Goal: Task Accomplishment & Management: Complete application form

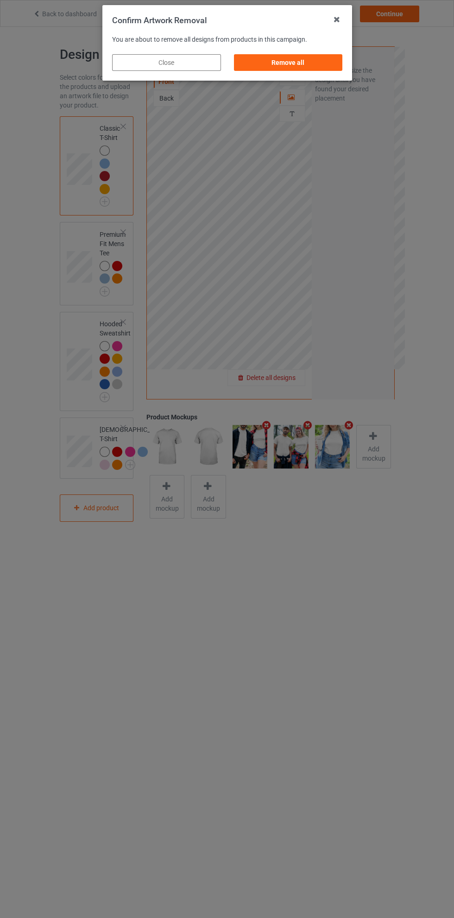
click at [294, 67] on div "Remove all" at bounding box center [288, 62] width 109 height 17
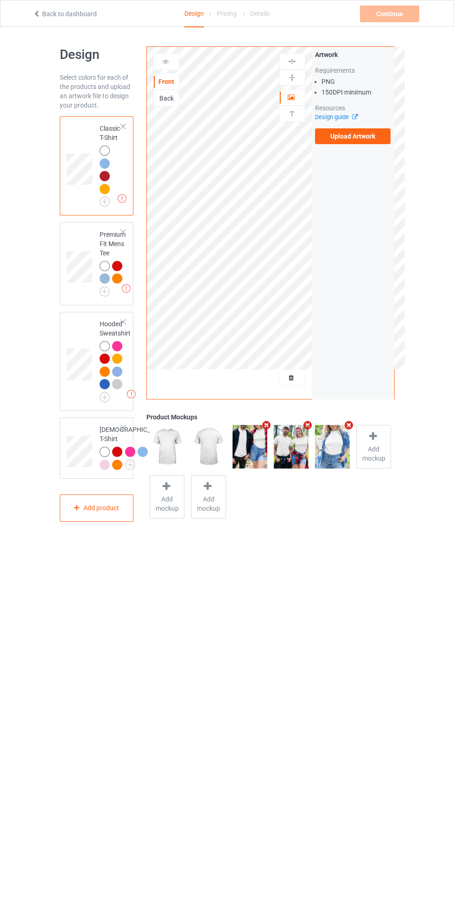
click at [365, 141] on label "Upload Artwork" at bounding box center [353, 136] width 76 height 16
click at [0, 0] on input "Upload Artwork" at bounding box center [0, 0] width 0 height 0
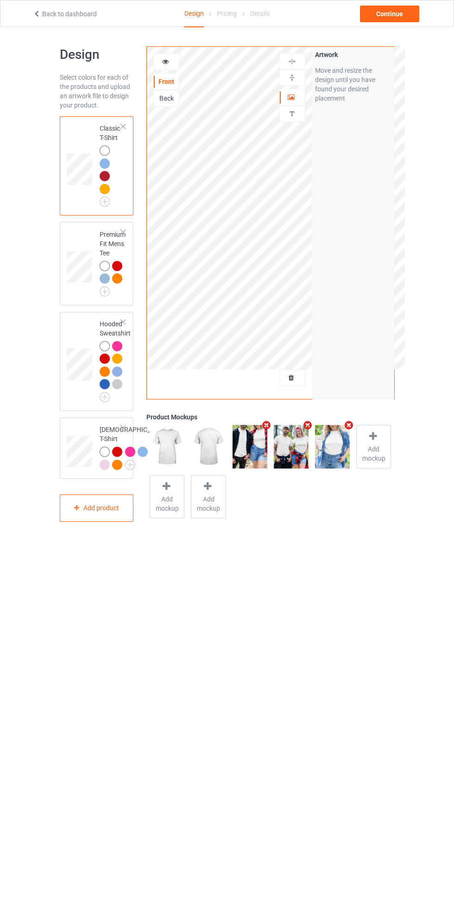
click at [0, 0] on img at bounding box center [0, 0] width 0 height 0
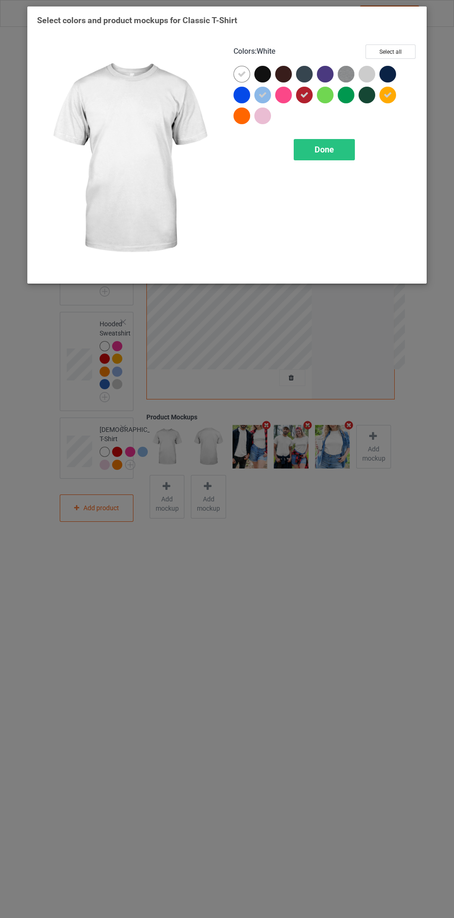
click at [241, 75] on icon at bounding box center [242, 74] width 8 height 8
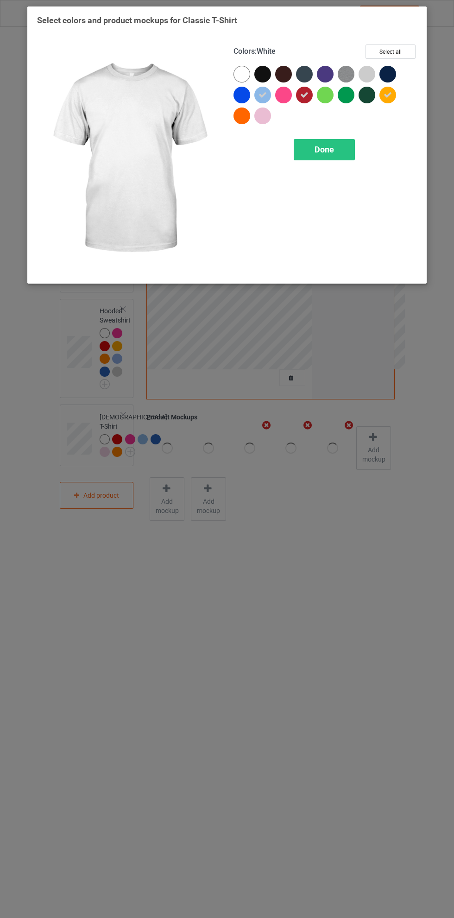
click at [400, 72] on div at bounding box center [390, 76] width 21 height 21
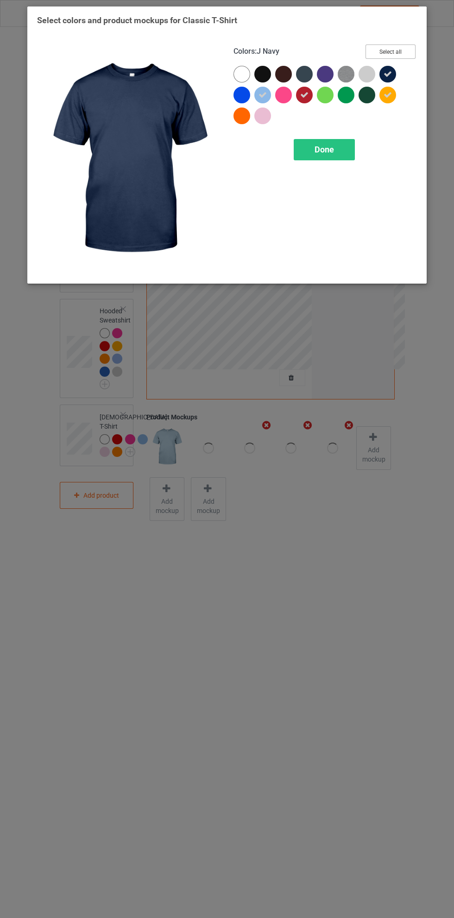
click at [405, 51] on button "Select all" at bounding box center [391, 52] width 50 height 14
click at [400, 52] on button "Reset to Default" at bounding box center [382, 52] width 67 height 14
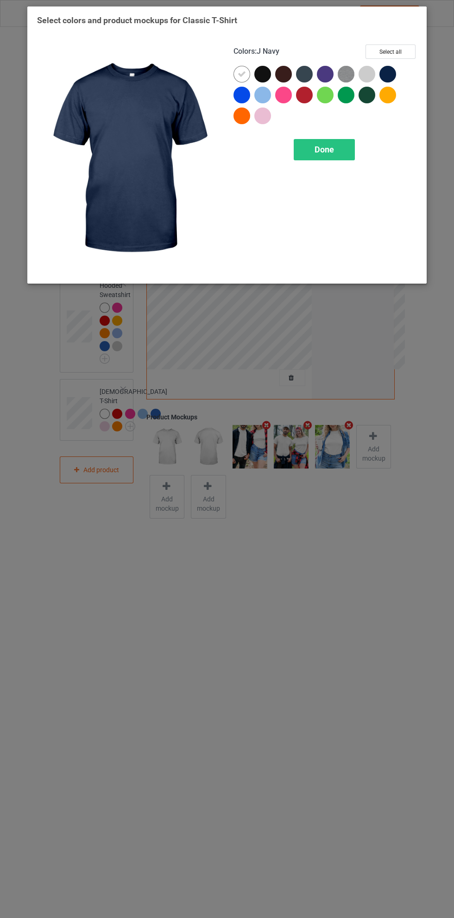
click at [396, 73] on div at bounding box center [388, 74] width 17 height 17
click at [242, 74] on icon at bounding box center [242, 74] width 8 height 8
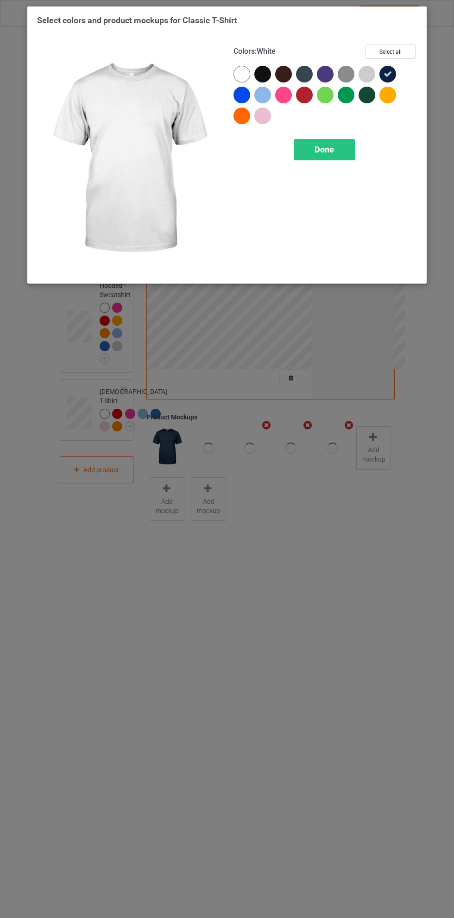
click at [270, 72] on div at bounding box center [263, 74] width 17 height 17
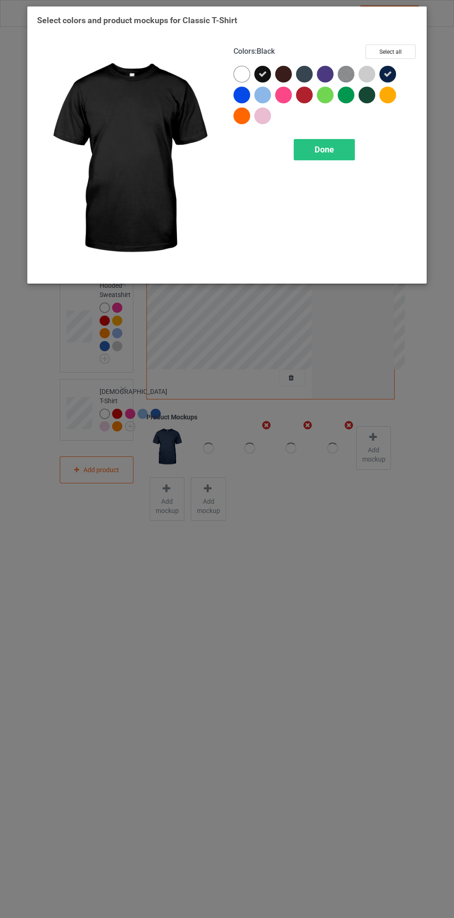
click at [306, 75] on div at bounding box center [304, 74] width 17 height 17
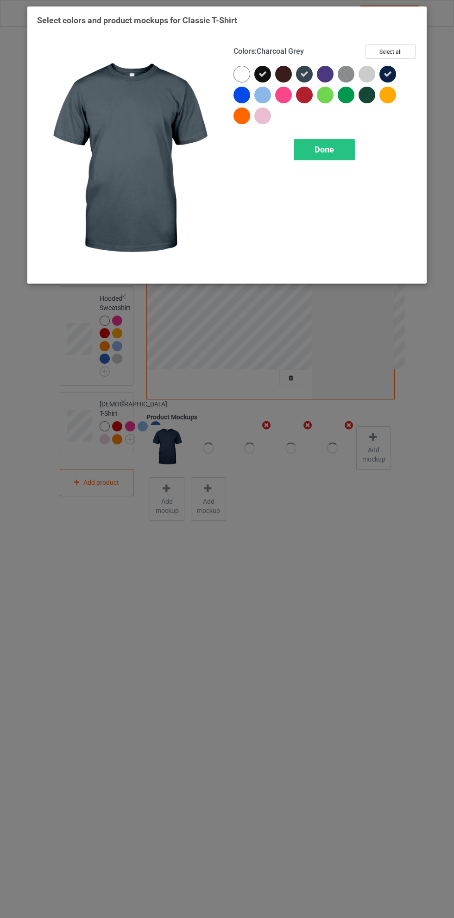
click at [370, 102] on div at bounding box center [367, 95] width 17 height 17
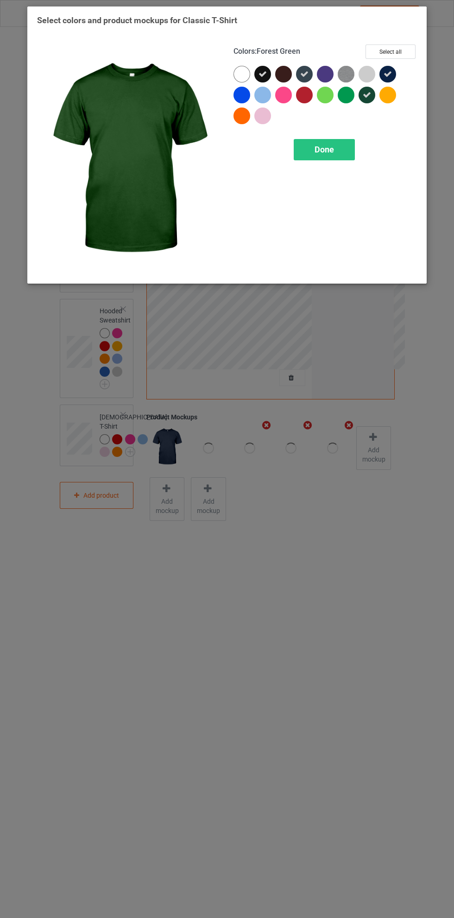
click at [347, 149] on div "Done" at bounding box center [324, 149] width 61 height 21
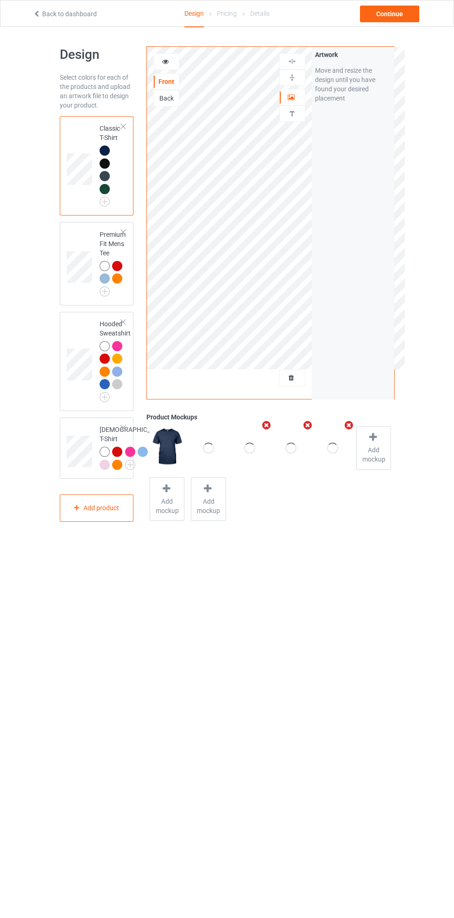
click at [0, 0] on img at bounding box center [0, 0] width 0 height 0
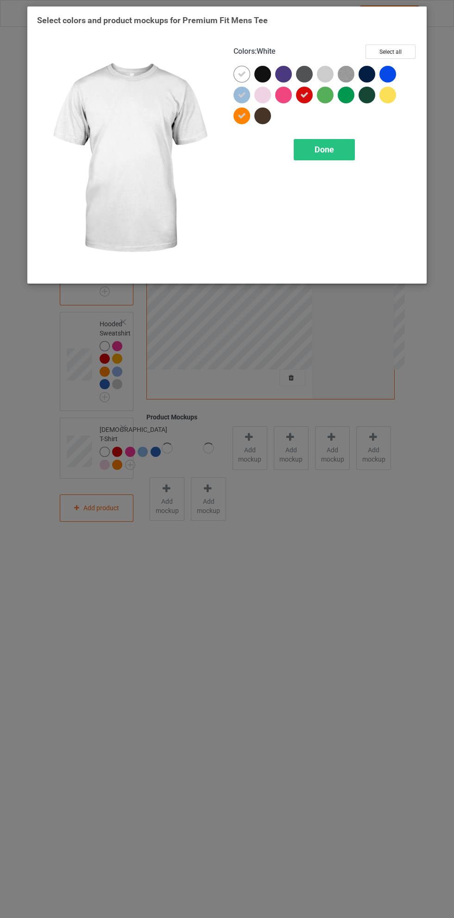
click at [369, 76] on div at bounding box center [367, 74] width 17 height 17
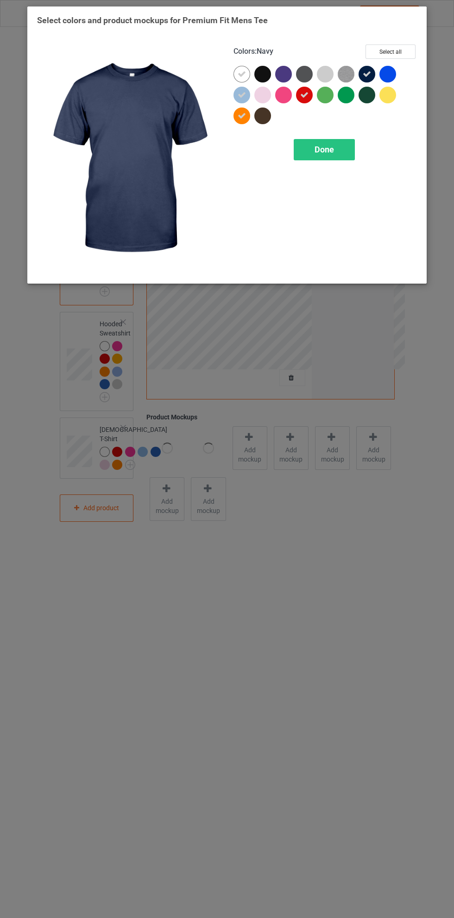
click at [242, 74] on icon at bounding box center [242, 74] width 8 height 8
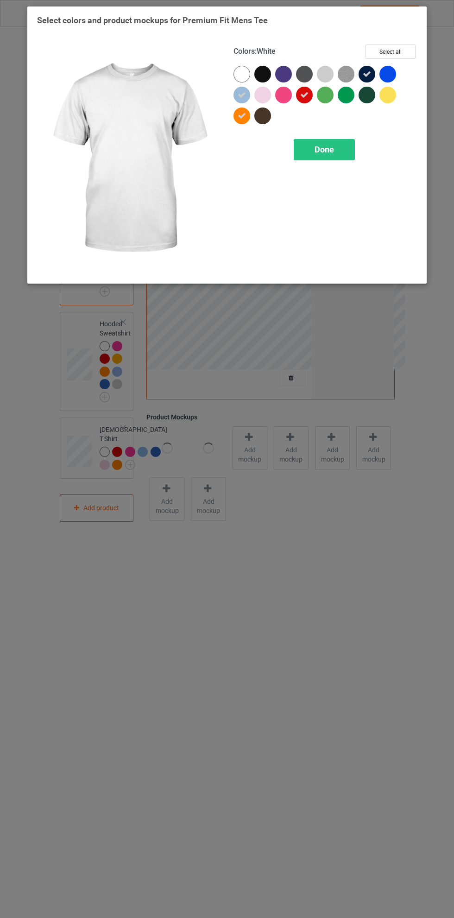
click at [391, 73] on div at bounding box center [388, 74] width 17 height 17
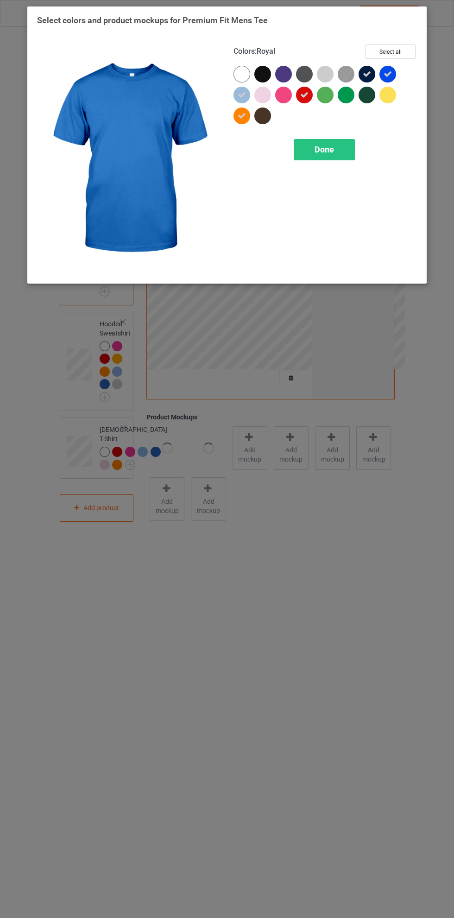
click at [266, 71] on div at bounding box center [263, 74] width 17 height 17
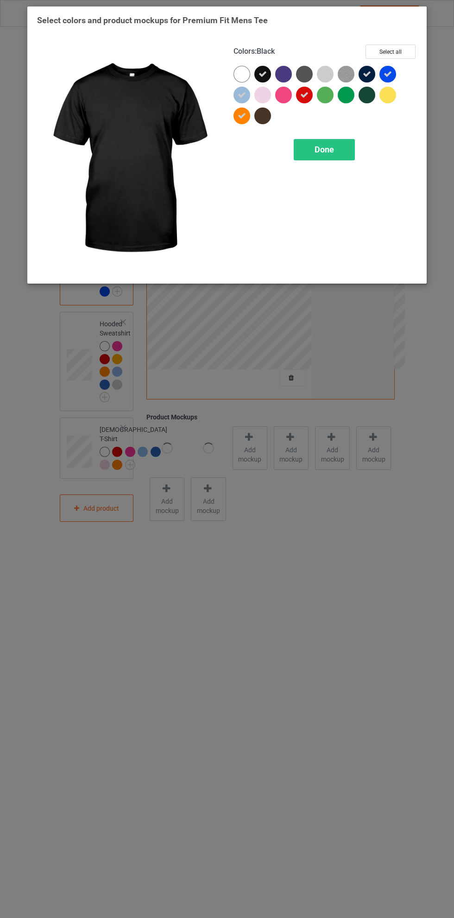
click at [372, 95] on div at bounding box center [367, 95] width 17 height 17
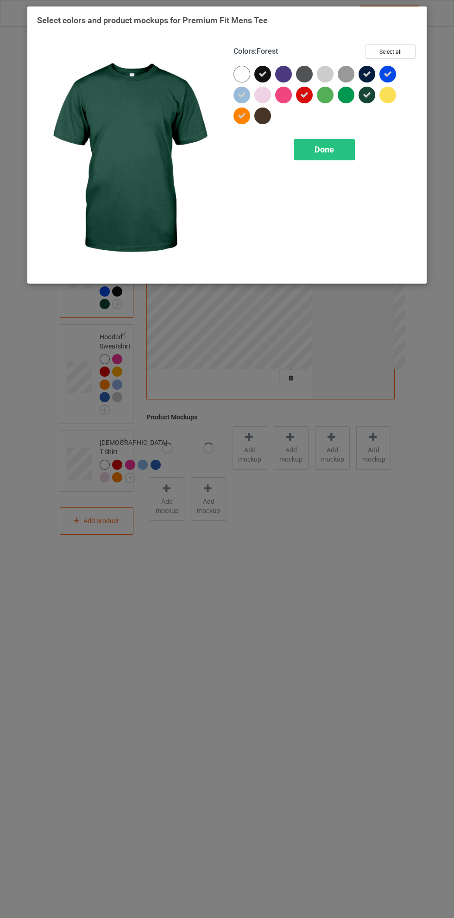
click at [300, 72] on div at bounding box center [304, 74] width 17 height 17
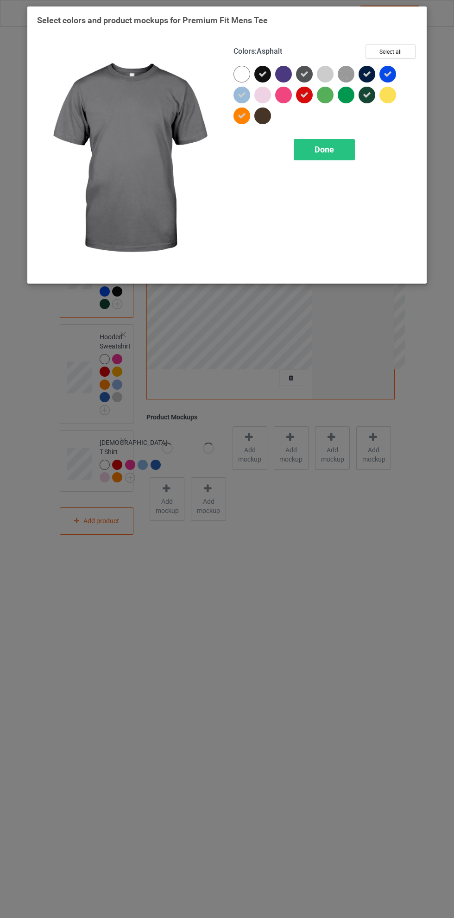
click at [345, 146] on div "Done" at bounding box center [324, 149] width 61 height 21
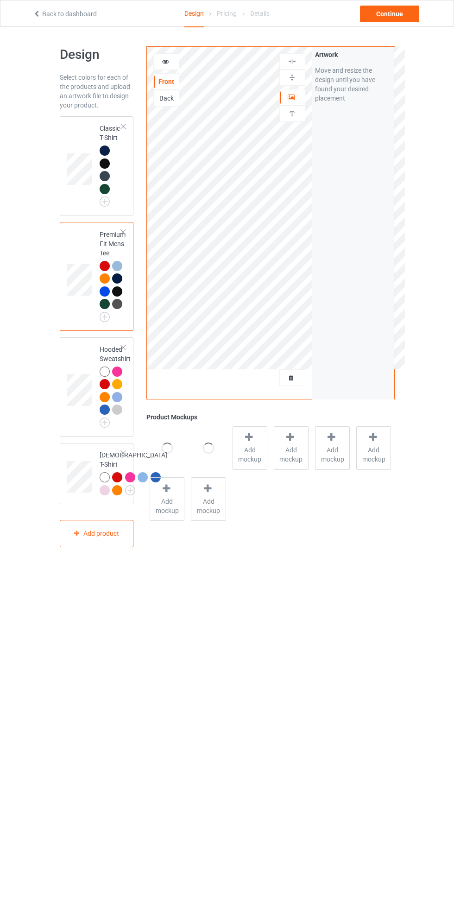
click at [0, 0] on img at bounding box center [0, 0] width 0 height 0
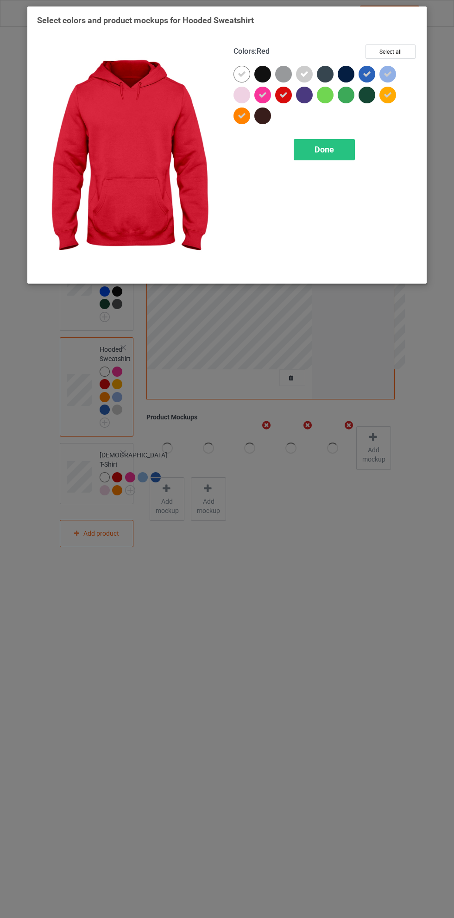
click at [268, 73] on div at bounding box center [263, 74] width 17 height 17
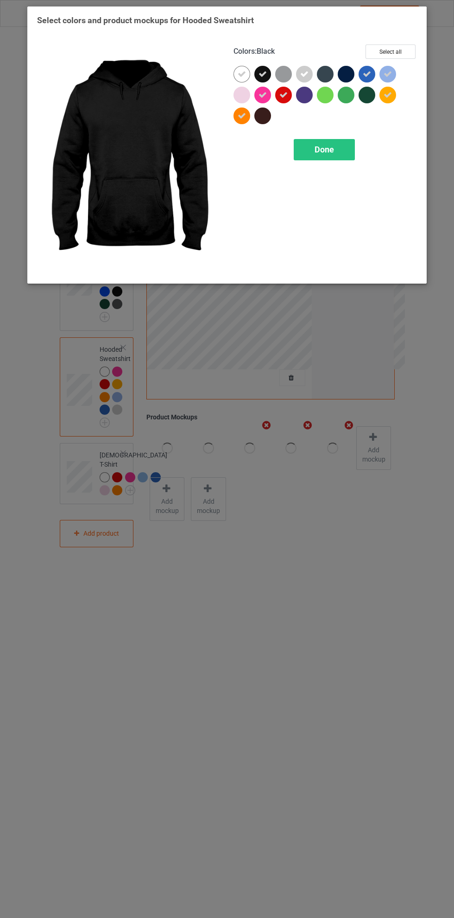
click at [242, 74] on icon at bounding box center [242, 74] width 8 height 8
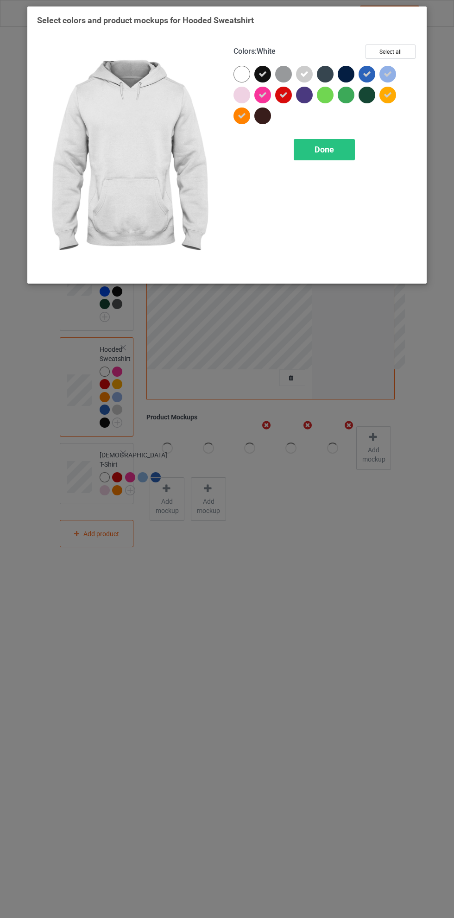
click at [307, 70] on icon at bounding box center [304, 74] width 8 height 8
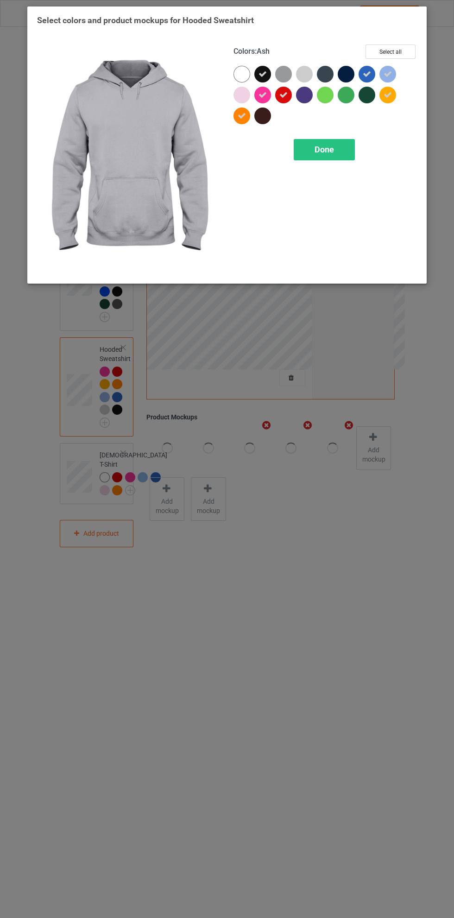
click at [345, 76] on div at bounding box center [346, 74] width 17 height 17
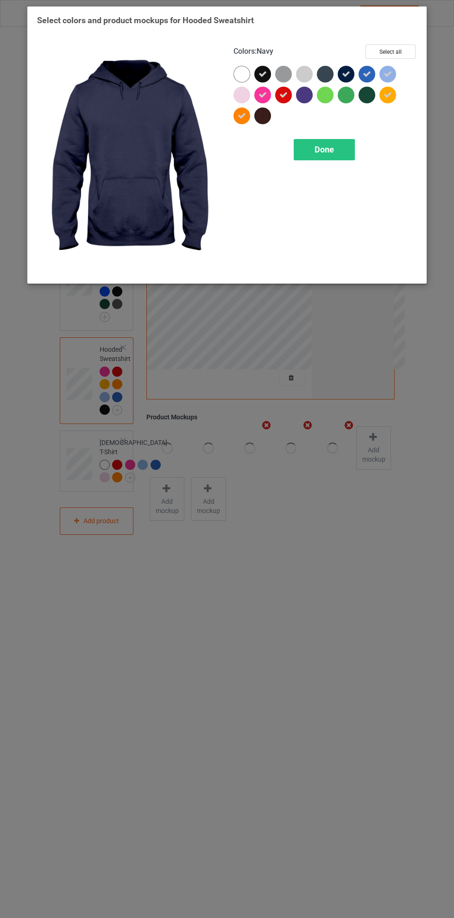
click at [366, 97] on div at bounding box center [367, 95] width 17 height 17
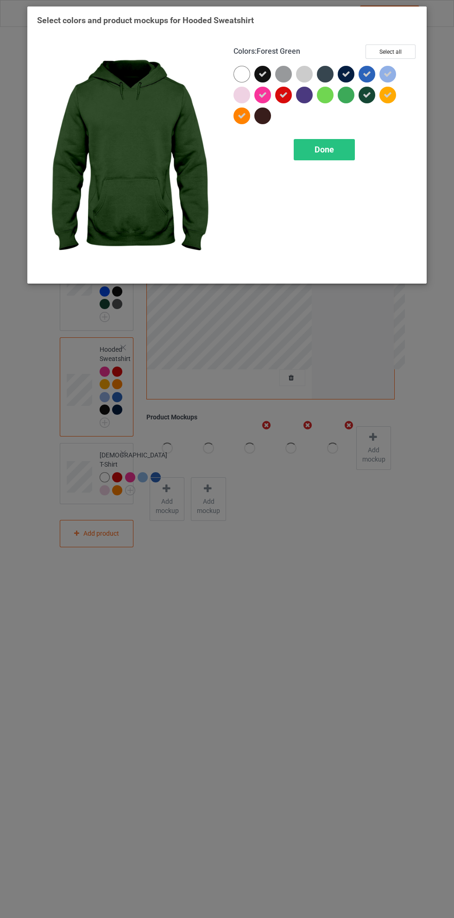
click at [263, 111] on div at bounding box center [263, 116] width 17 height 17
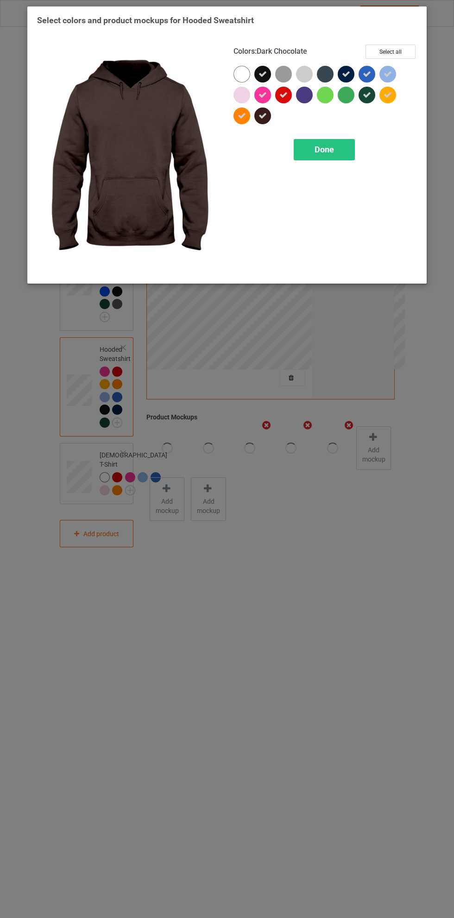
click at [342, 153] on div "Done" at bounding box center [324, 149] width 61 height 21
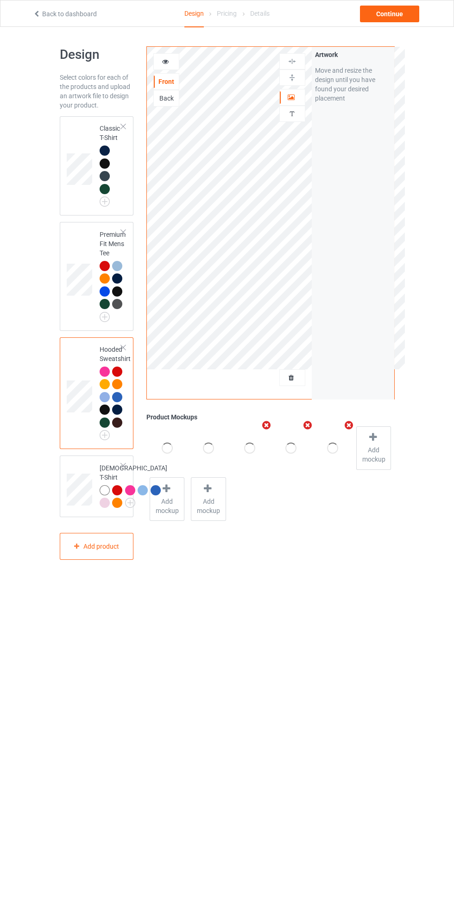
click at [0, 0] on img at bounding box center [0, 0] width 0 height 0
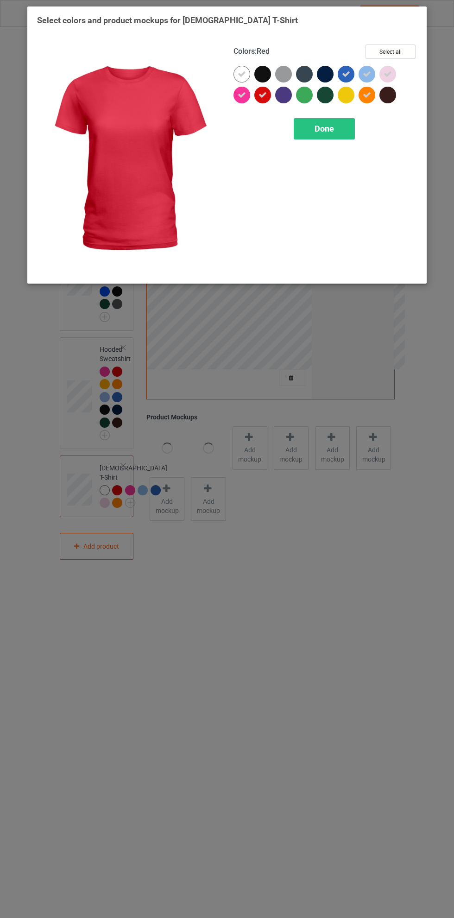
click at [242, 74] on icon at bounding box center [242, 74] width 8 height 8
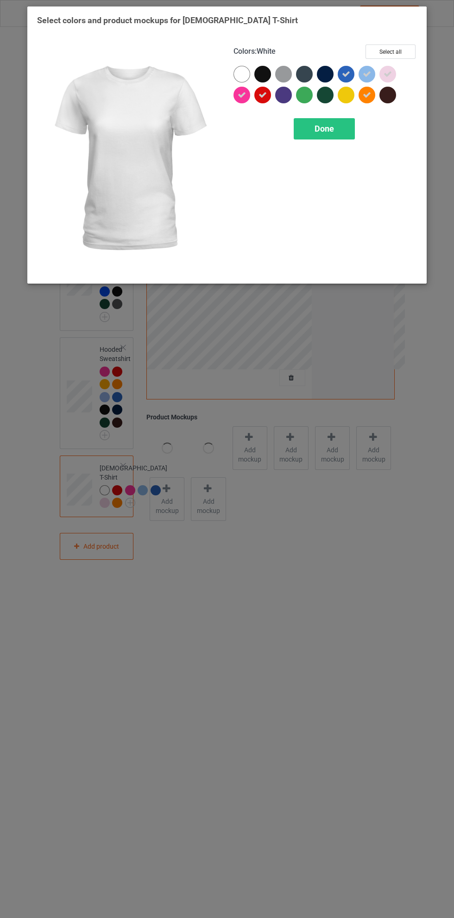
click at [320, 72] on div at bounding box center [325, 74] width 17 height 17
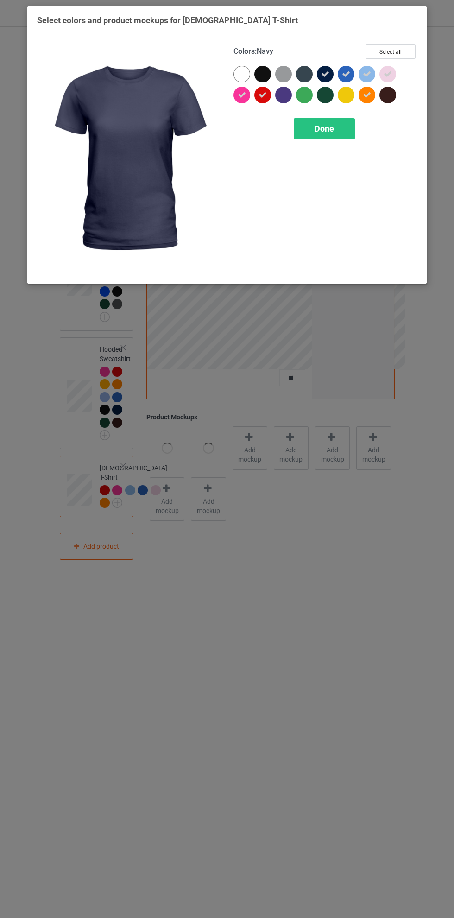
click at [261, 70] on div at bounding box center [263, 74] width 17 height 17
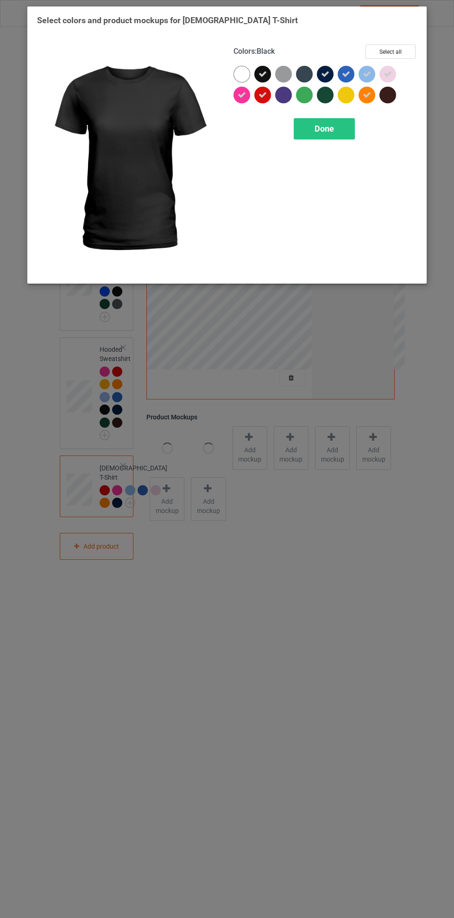
click at [326, 98] on div at bounding box center [325, 95] width 17 height 17
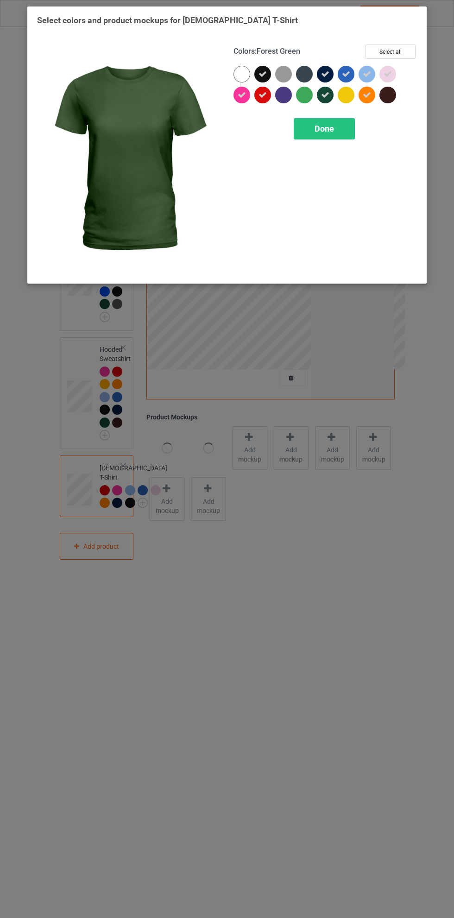
click at [303, 71] on div at bounding box center [304, 74] width 17 height 17
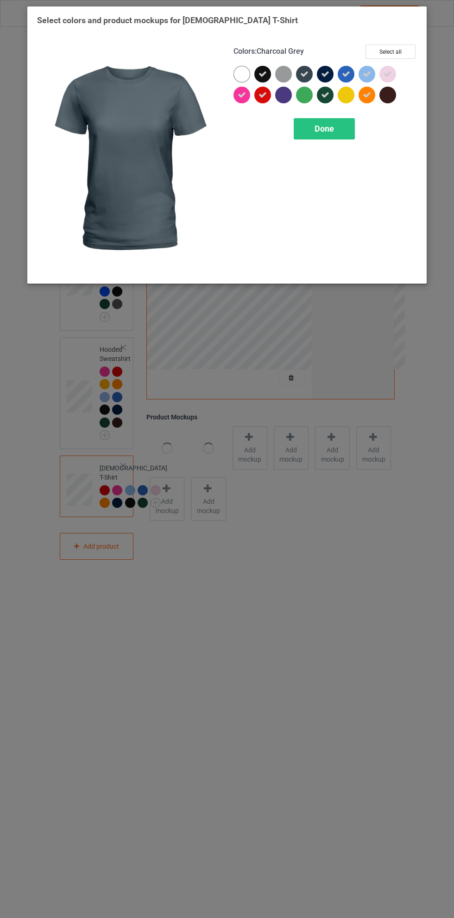
click at [340, 121] on div "Done" at bounding box center [324, 128] width 61 height 21
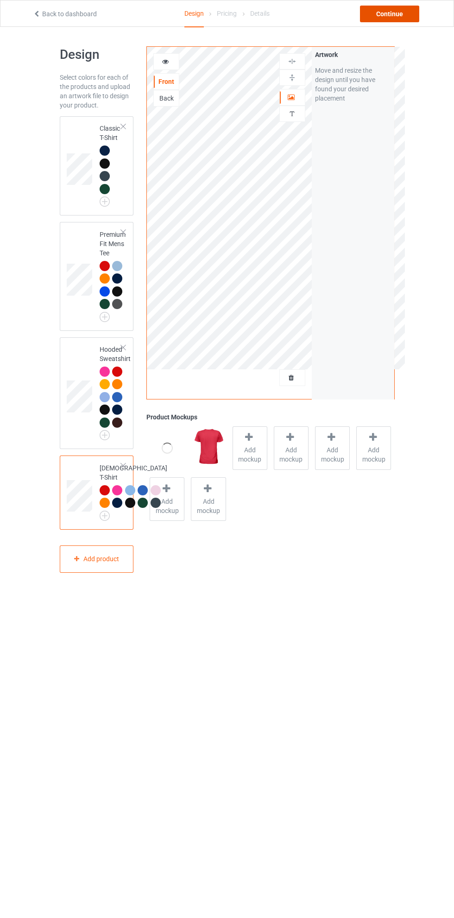
click at [399, 13] on div "Continue" at bounding box center [389, 14] width 59 height 17
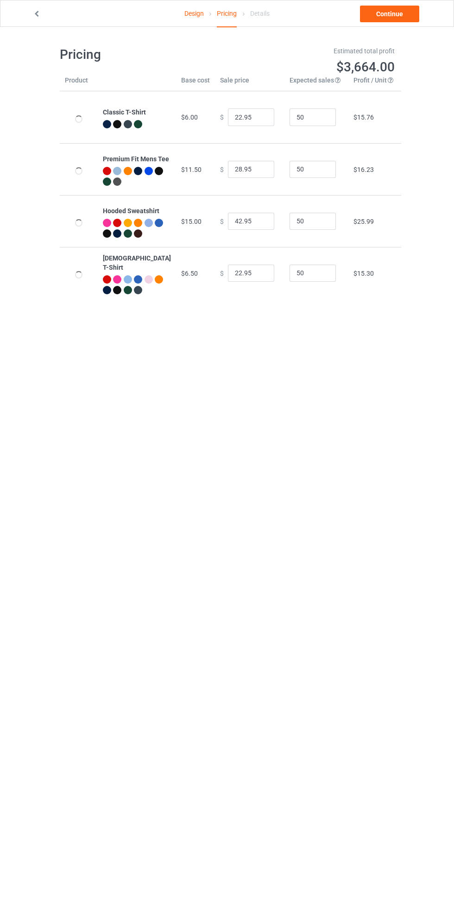
click at [399, 14] on link "Continue" at bounding box center [389, 14] width 59 height 17
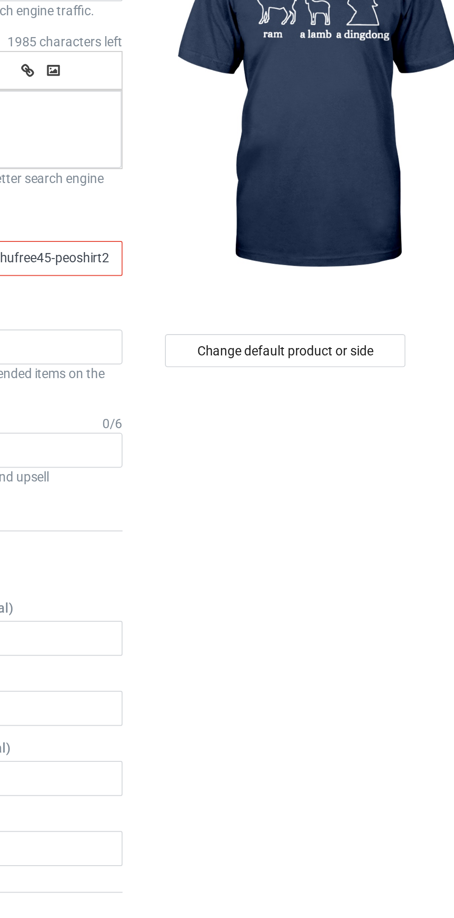
click at [348, 344] on div "Change default product or side" at bounding box center [325, 568] width 153 height 1056
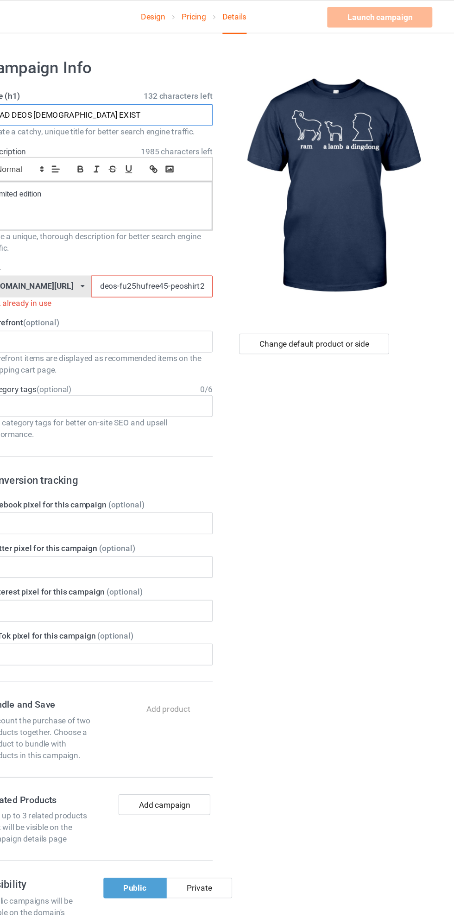
click at [170, 93] on input "DAD DEOS [DEMOGRAPHIC_DATA] EXIST" at bounding box center [151, 93] width 183 height 18
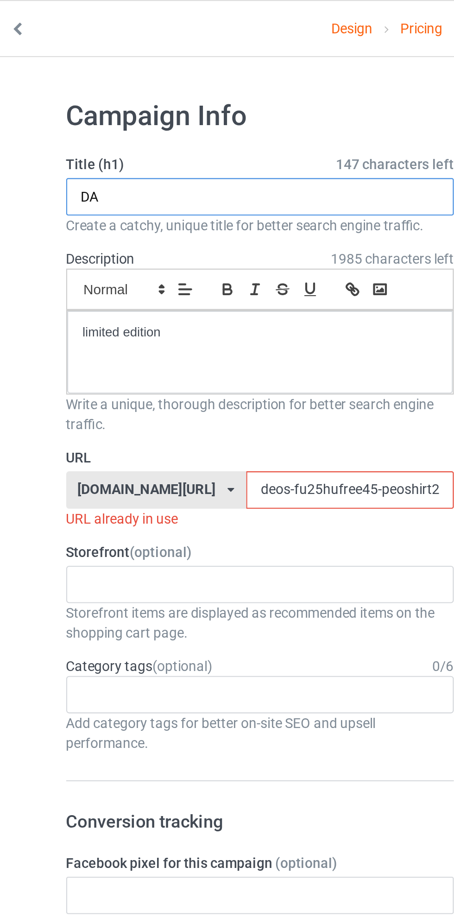
type input "D"
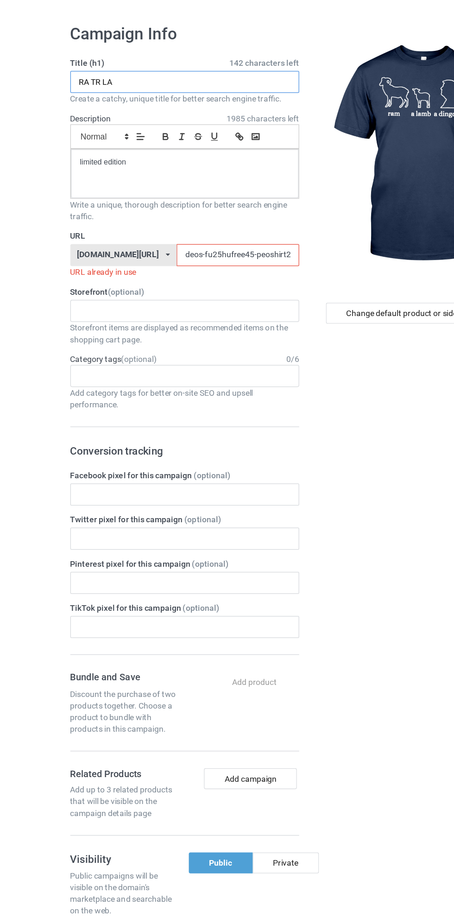
type input "RA TR LA"
click at [145, 233] on input "deos-fu25hufree45-peoshirt25597jklo0" at bounding box center [194, 231] width 98 height 18
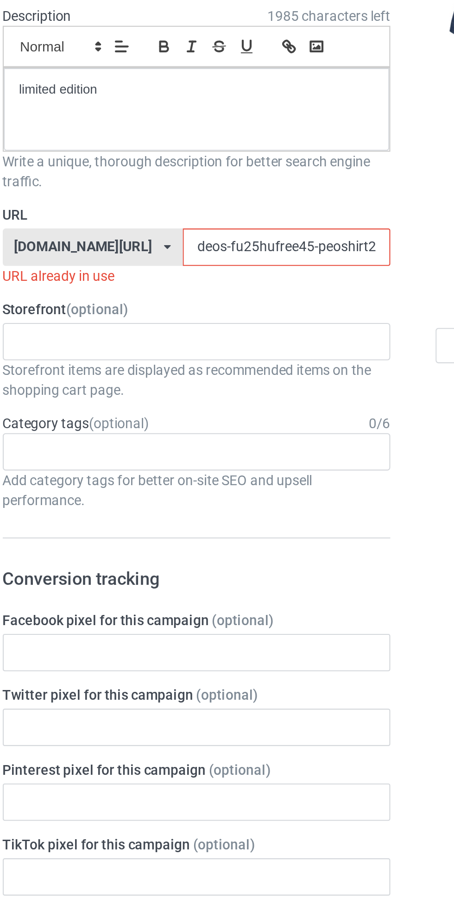
click at [145, 231] on input "deos-fu25hufree45-peoshirt25597jklo0" at bounding box center [194, 231] width 98 height 18
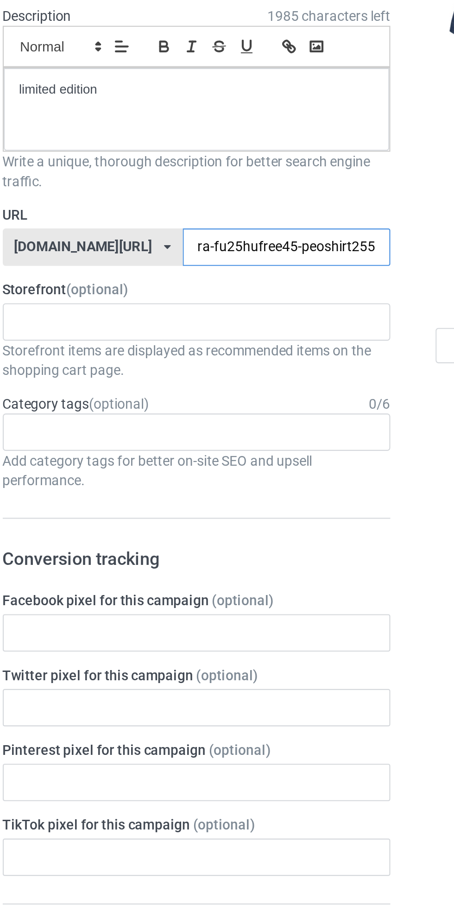
type input "ram-fu25hufree45-peoshirt25597jklo0"
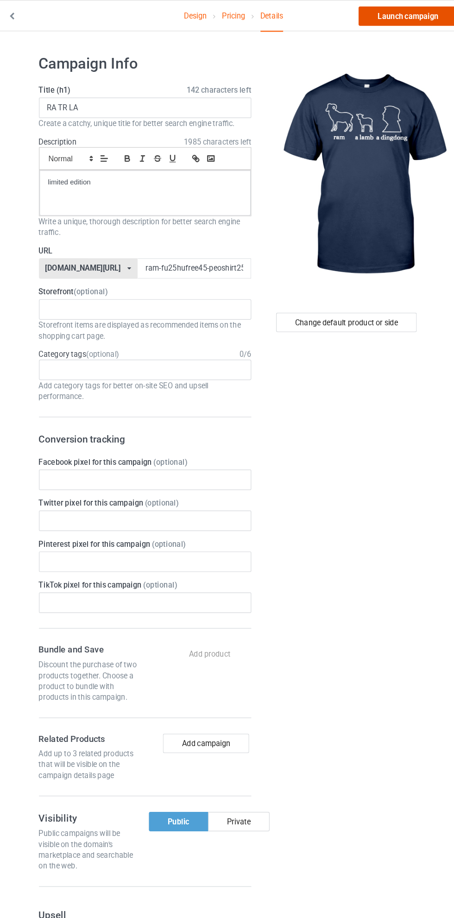
click at [375, 13] on link "Launch campaign" at bounding box center [377, 14] width 85 height 17
